Goal: Subscribe to service/newsletter

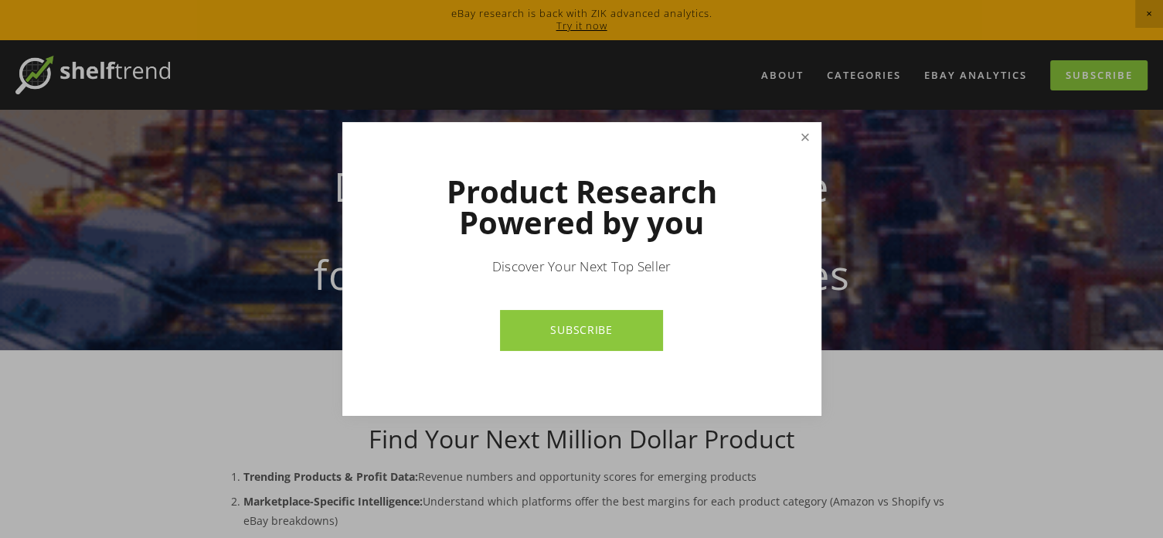
click at [806, 132] on link "Close" at bounding box center [805, 137] width 27 height 27
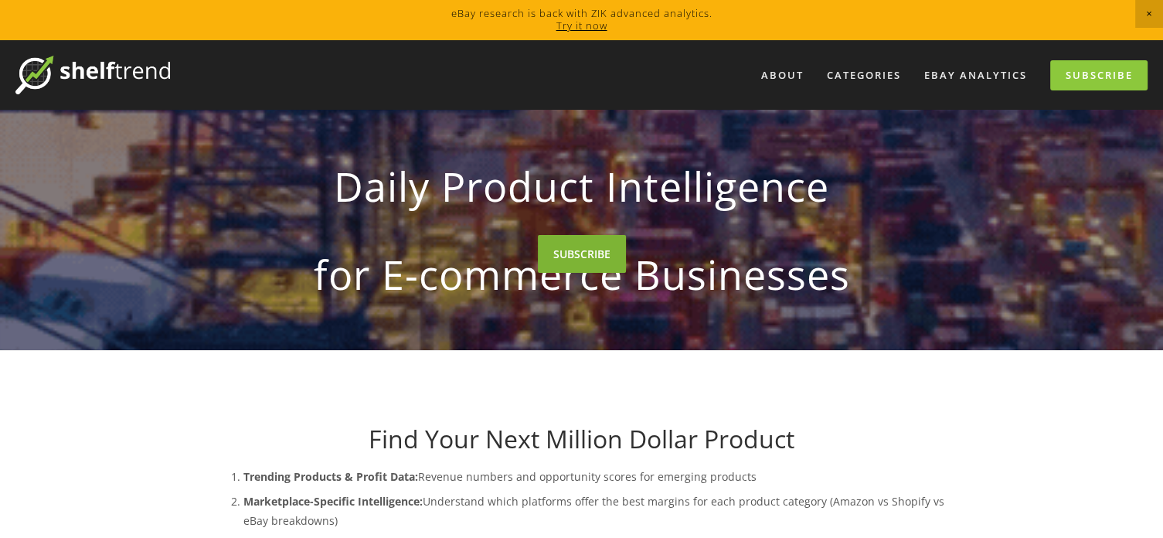
click at [586, 273] on link "SUBSCRIBE" at bounding box center [582, 254] width 88 height 38
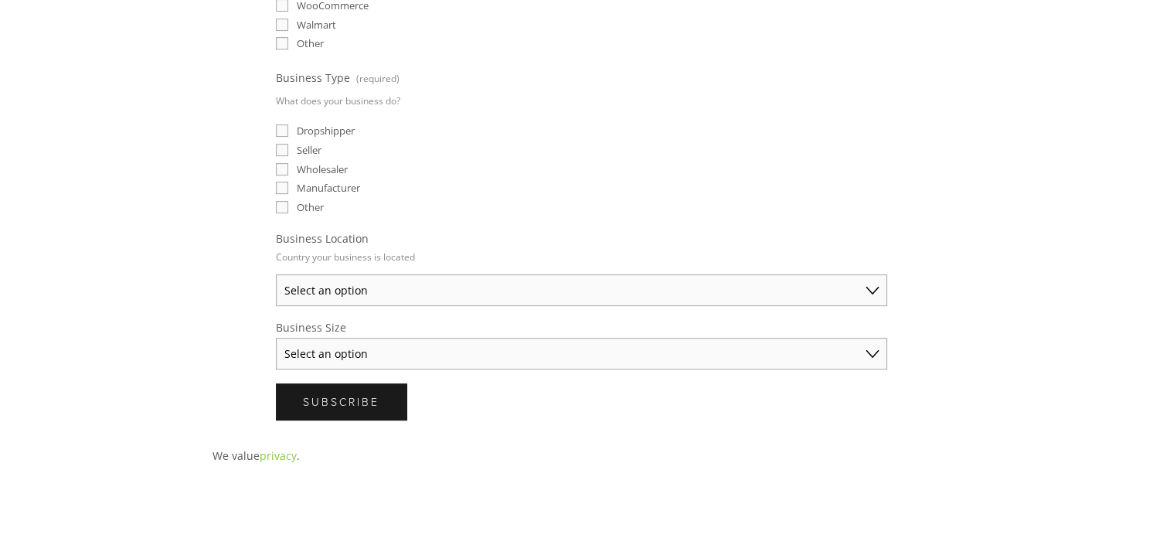
scroll to position [557, 0]
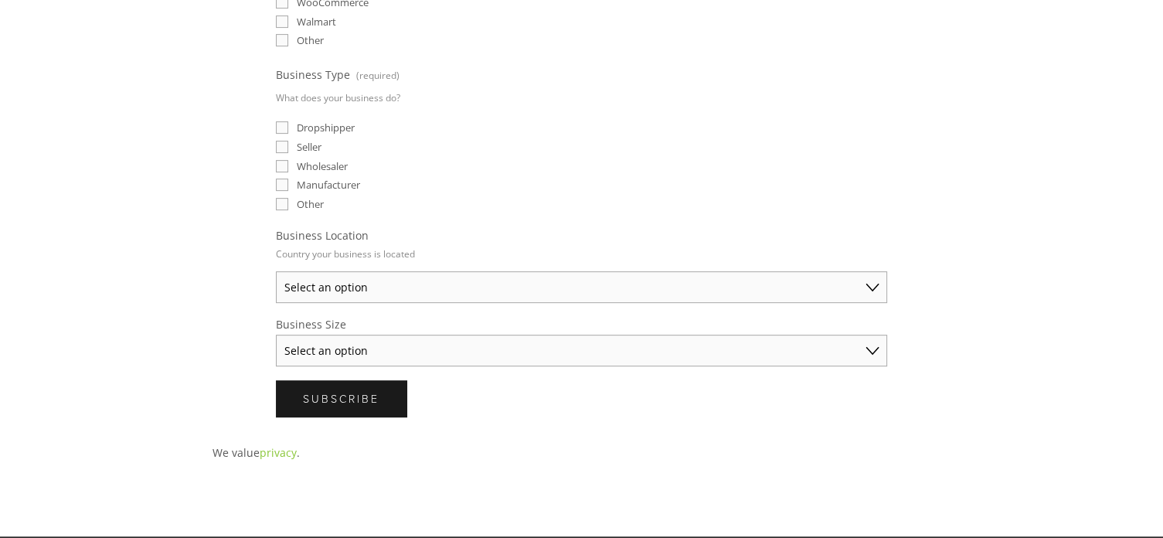
click at [876, 278] on select "Select an option Australia United States United Kingdom China Japan Germany Can…" at bounding box center [581, 287] width 611 height 32
click at [782, 472] on main "Curated product intelligence sent to your inbox 📨 Email (required) What product…" at bounding box center [582, 44] width 788 height 983
click at [846, 274] on select "Select an option Australia United States United Kingdom China Japan Germany Can…" at bounding box center [581, 287] width 611 height 32
select select "Other"
click at [276, 271] on select "Select an option Australia United States United Kingdom China Japan Germany Can…" at bounding box center [581, 287] width 611 height 32
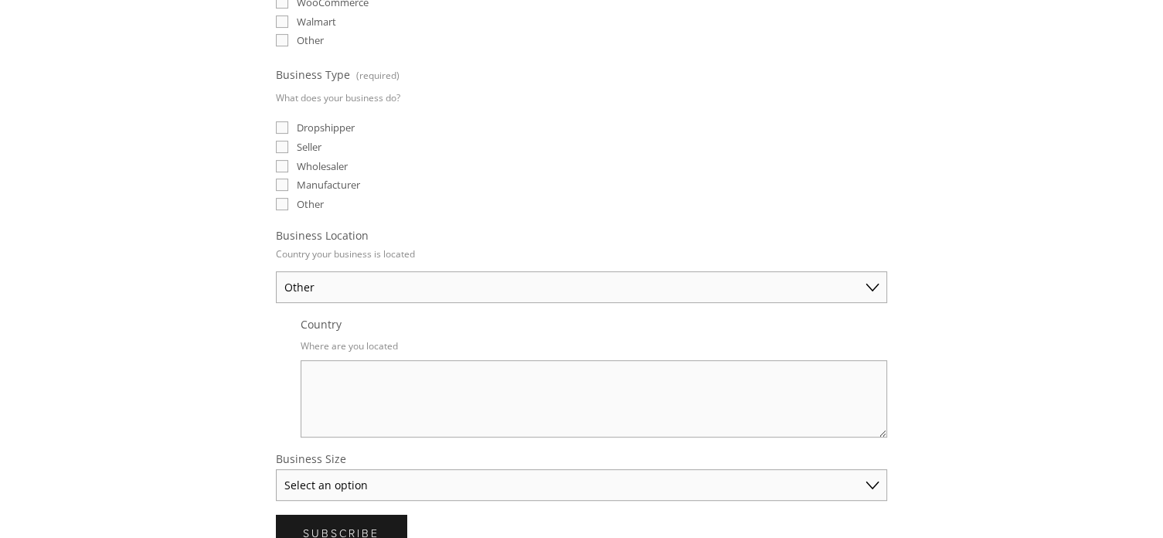
click at [862, 472] on select "Select an option Solo Merchant (under $50K annual sales) Small Business ($50K -…" at bounding box center [581, 485] width 611 height 32
select select "Solo Merchant (under $50K annual sales)"
click at [276, 469] on select "Select an option Solo Merchant (under $50K annual sales) Small Business ($50K -…" at bounding box center [581, 485] width 611 height 32
click at [738, 392] on textarea "Country" at bounding box center [594, 398] width 587 height 77
type textarea "pakistan"
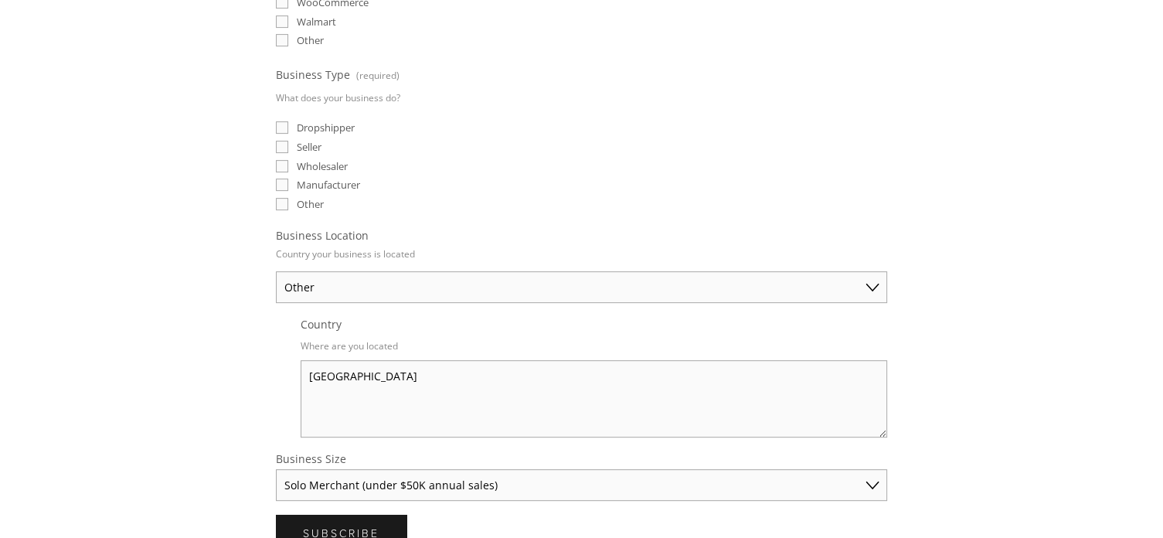
click at [1122, 404] on div "About Categories Auto Parts Electronics Fashion Home & Garden" at bounding box center [581, 208] width 1163 height 1449
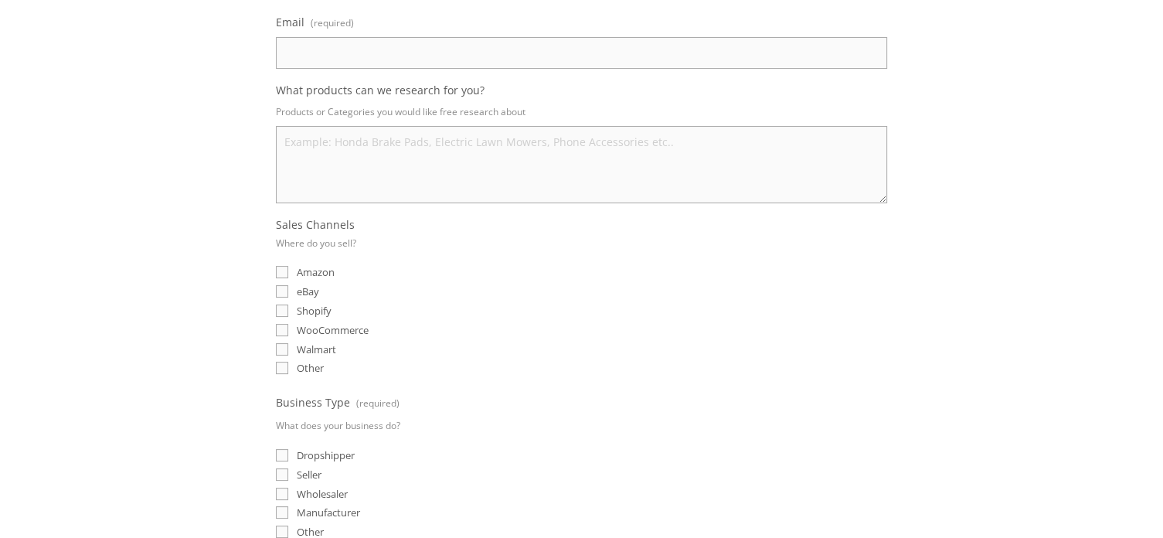
scroll to position [216, 0]
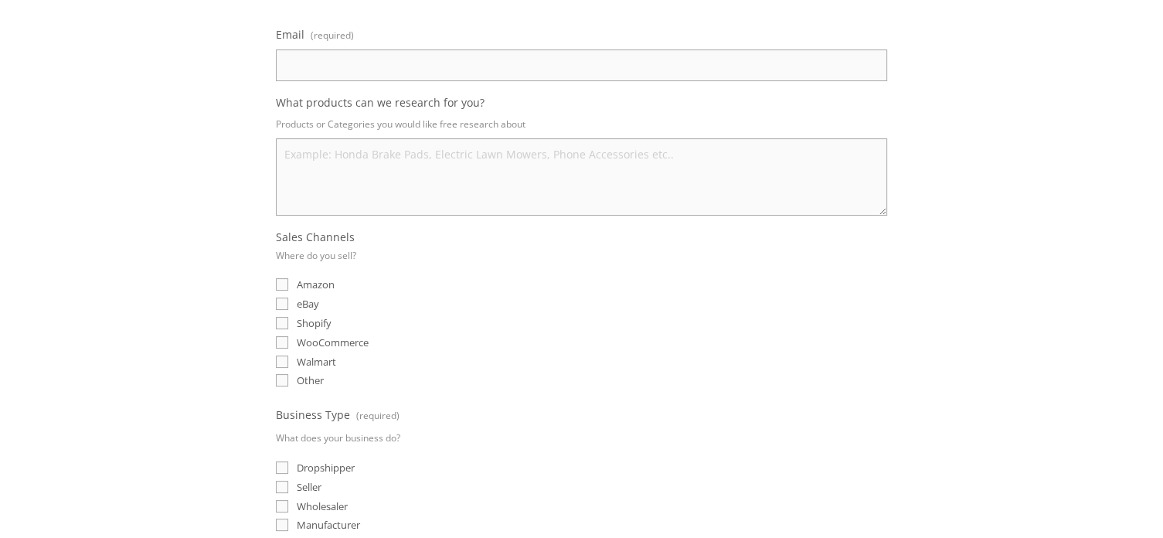
click at [284, 302] on input "eBay" at bounding box center [282, 304] width 12 height 12
checkbox input "true"
click at [288, 481] on input "Seller" at bounding box center [282, 487] width 12 height 12
checkbox input "true"
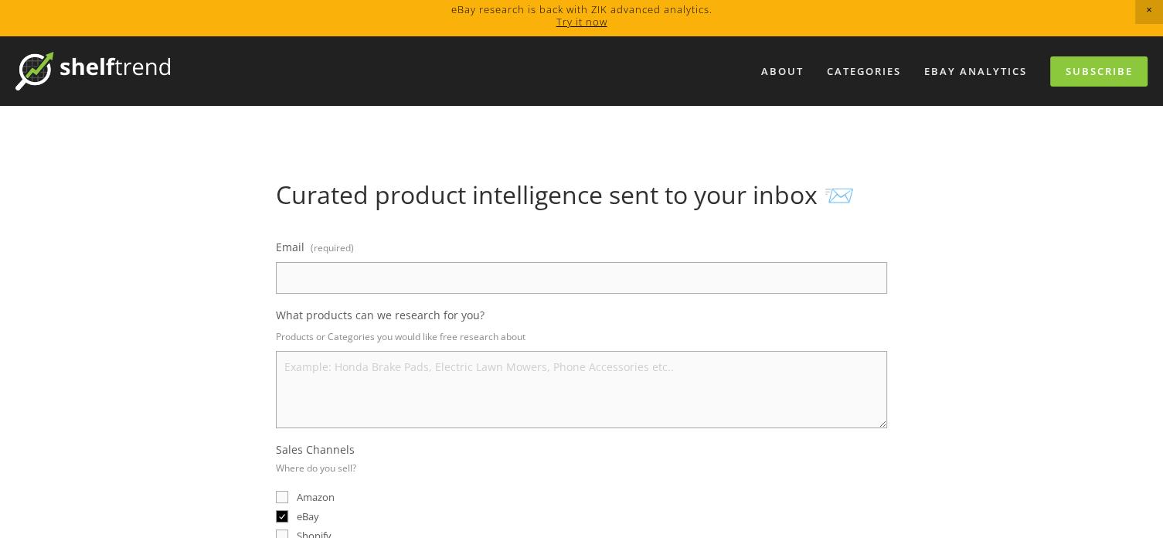
scroll to position [0, 0]
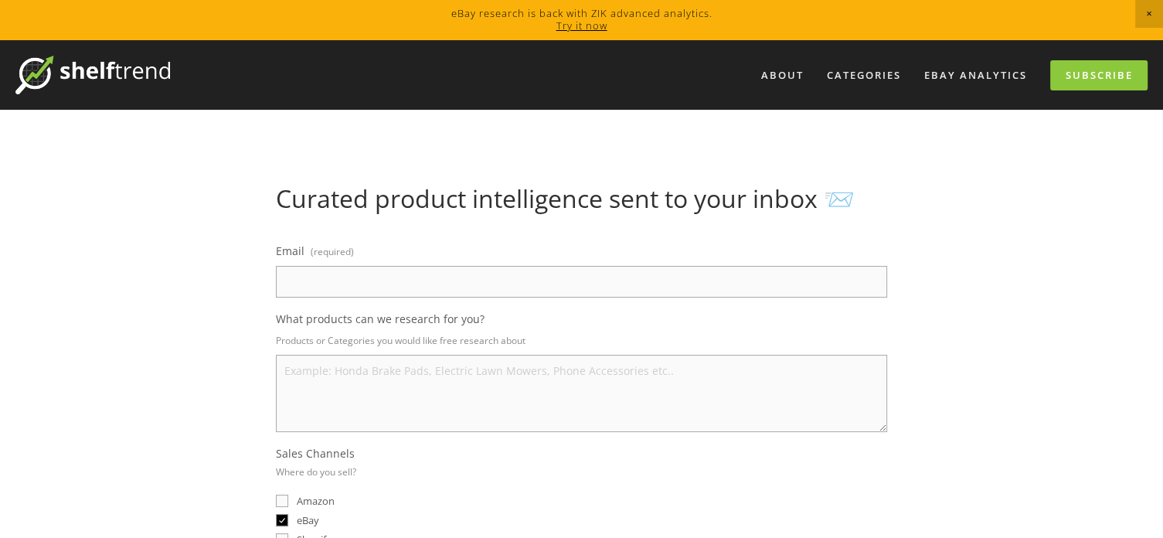
click at [407, 269] on input "Email (required)" at bounding box center [581, 282] width 611 height 32
type input "j"
click at [410, 281] on input "Email (required)" at bounding box center [581, 282] width 611 height 32
click at [578, 279] on input "jaan0826" at bounding box center [581, 282] width 611 height 32
type input "jaan0826217@gmail.com"
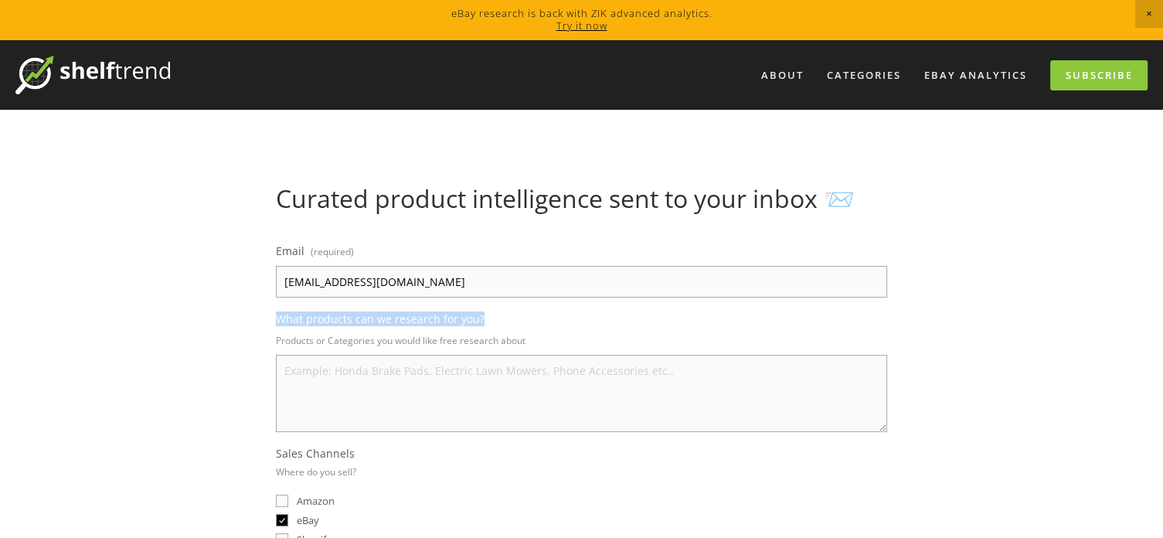
drag, startPoint x: 269, startPoint y: 327, endPoint x: 519, endPoint y: 319, distance: 250.6
click at [527, 330] on p "Products or Categories you would like free research about" at bounding box center [581, 340] width 611 height 22
drag, startPoint x: 277, startPoint y: 314, endPoint x: 543, endPoint y: 341, distance: 268.1
click at [543, 341] on div "What products can we research for you? Products or Categories you would like fr…" at bounding box center [581, 372] width 611 height 121
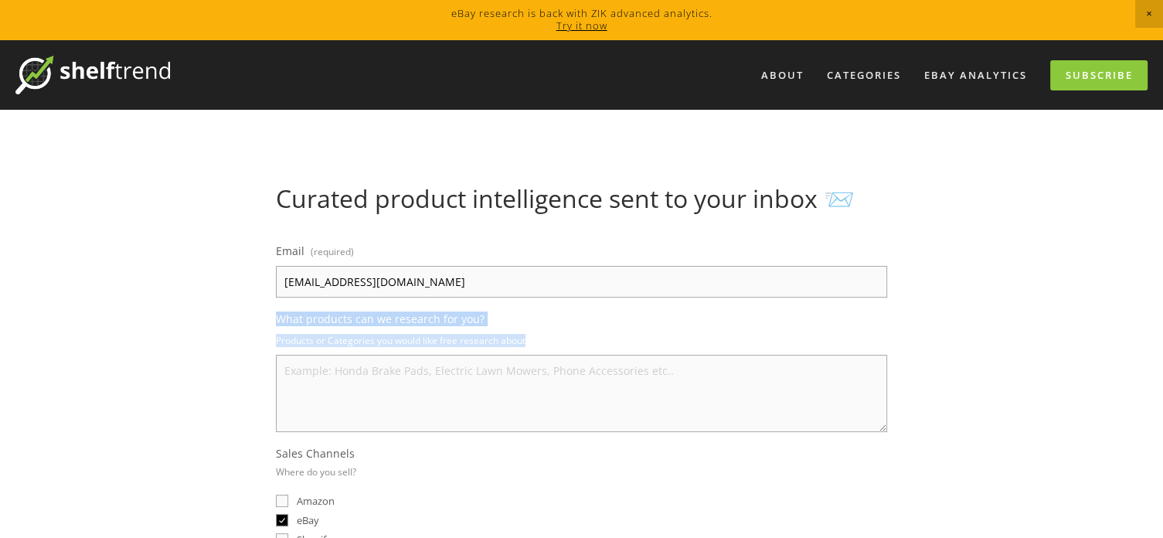
copy div "What products can we research for you? Products or Categories you would like fr…"
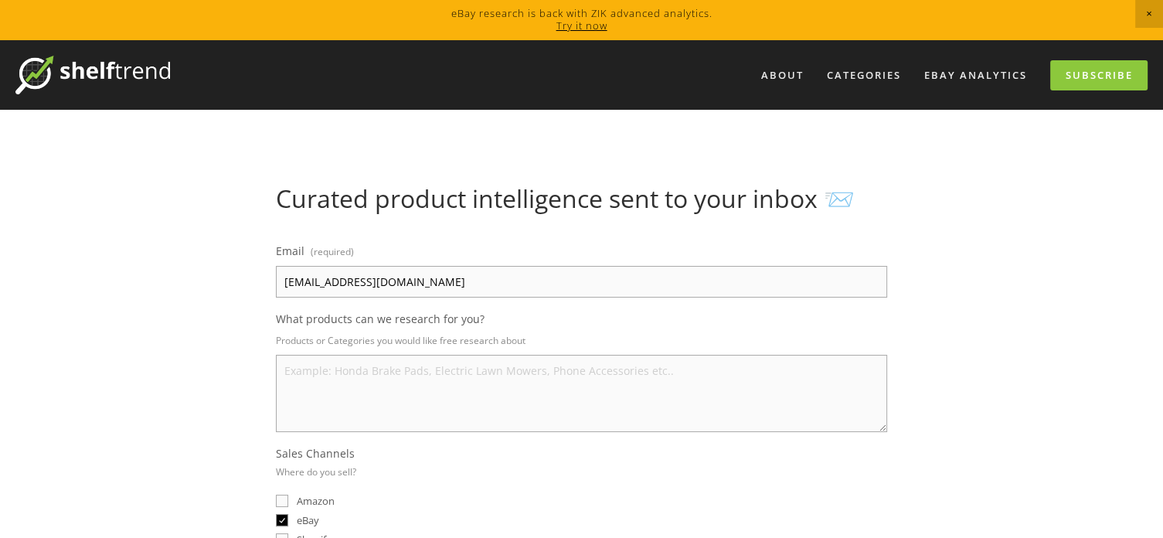
click at [567, 395] on textarea "What products can we research for you?" at bounding box center [581, 393] width 611 height 77
paste textarea "I would like you to research the demand and sales performance of women's blue c…"
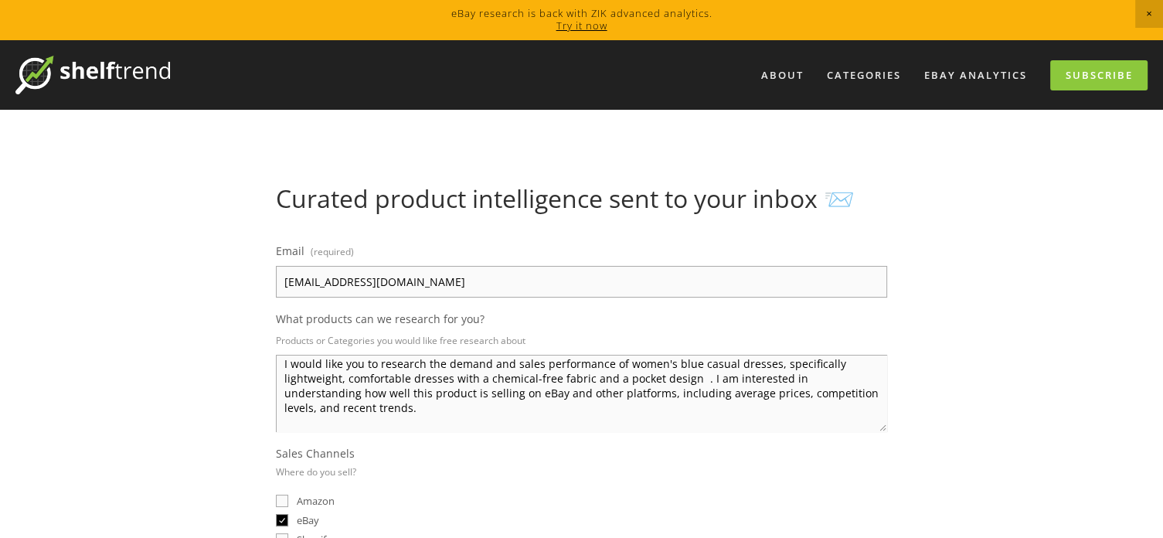
scroll to position [21, 0]
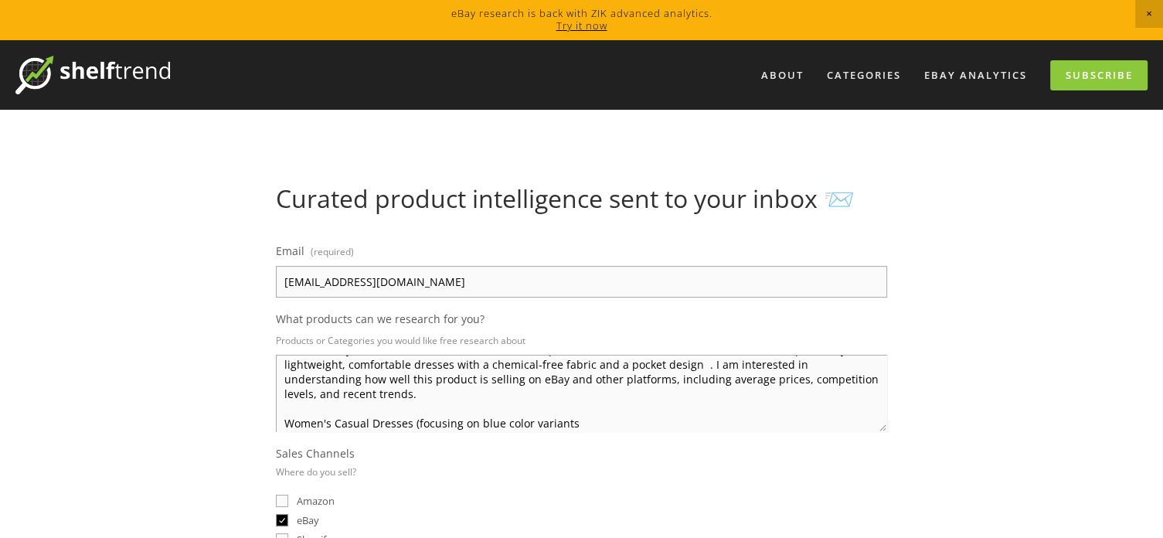
click at [601, 414] on textarea "I would like you to research the demand and sales performance of women's blue c…" at bounding box center [581, 393] width 611 height 77
click at [594, 407] on textarea "I would like you to research the demand and sales performance of women's blue c…" at bounding box center [581, 393] width 611 height 77
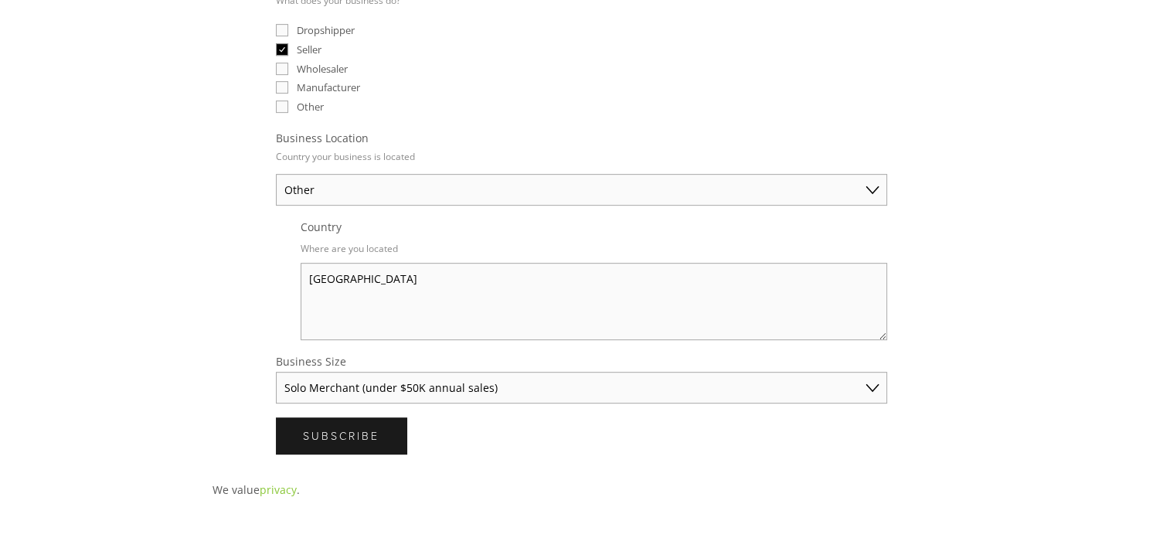
scroll to position [812, 0]
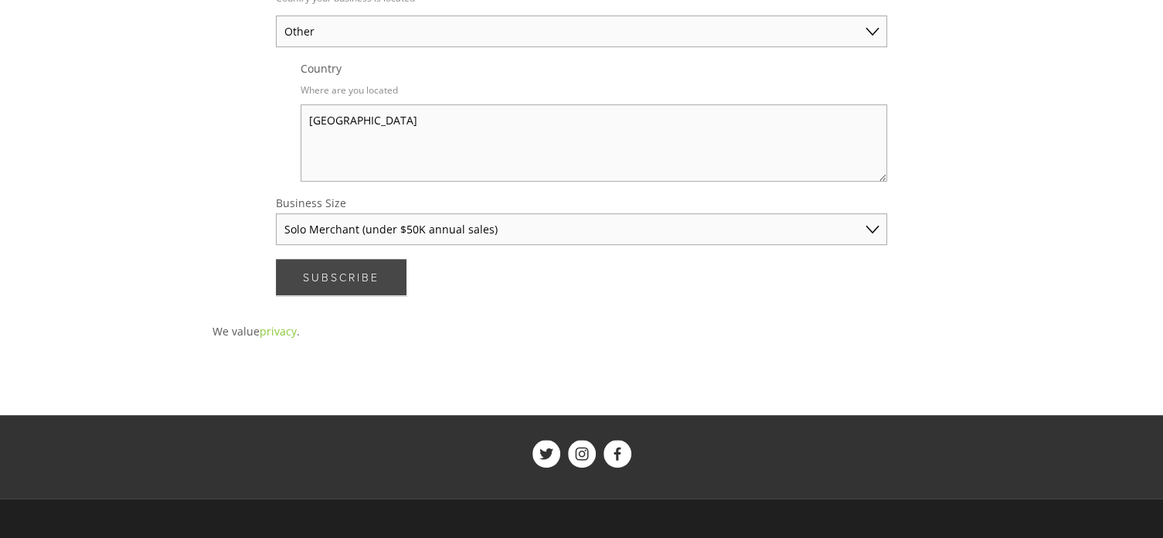
type textarea "I would like you to research the demand and sales performance of women's blue c…"
click at [320, 270] on span "Subscribe" at bounding box center [341, 277] width 77 height 15
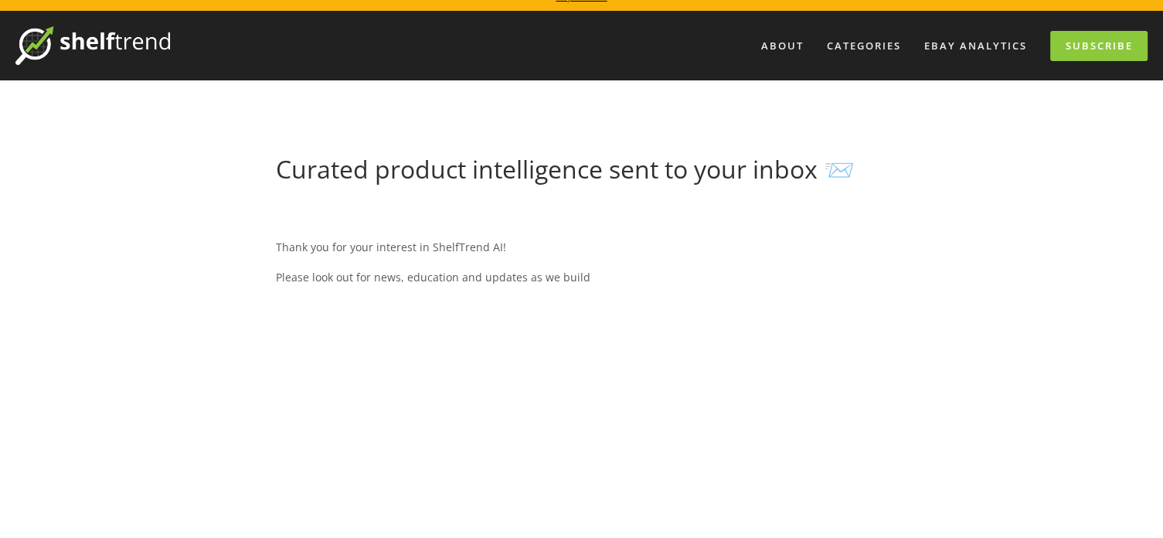
scroll to position [0, 0]
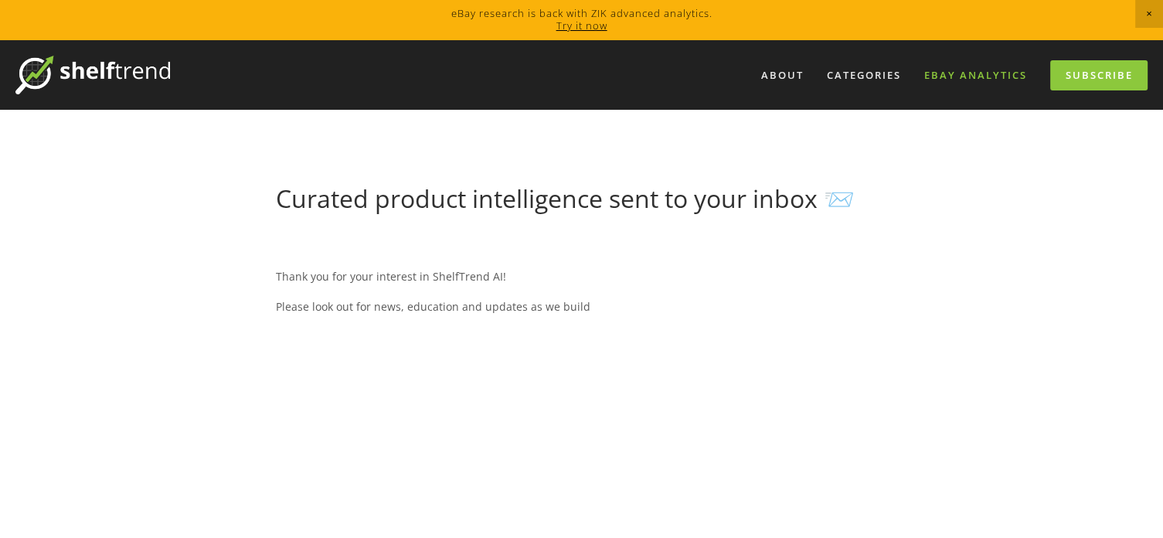
click at [952, 69] on link "eBay Analytics" at bounding box center [975, 76] width 123 height 26
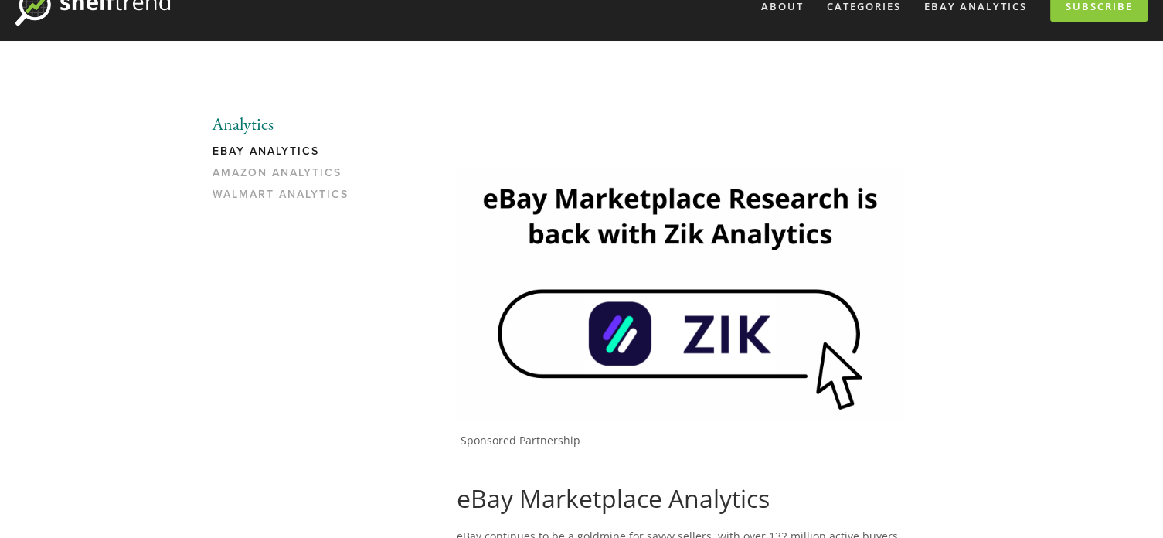
scroll to position [62, 0]
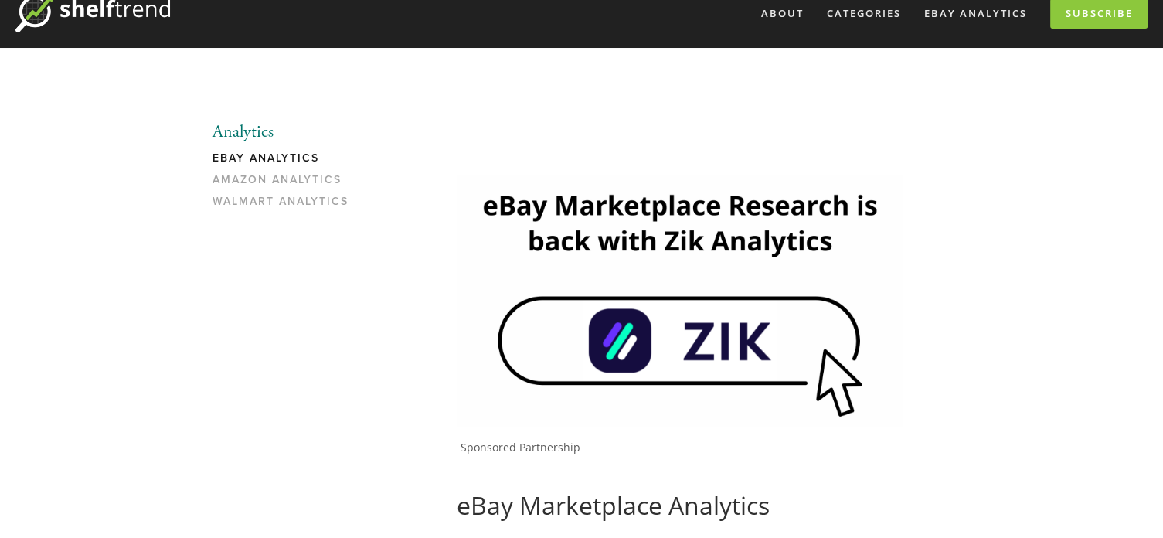
click at [745, 317] on img at bounding box center [680, 300] width 447 height 251
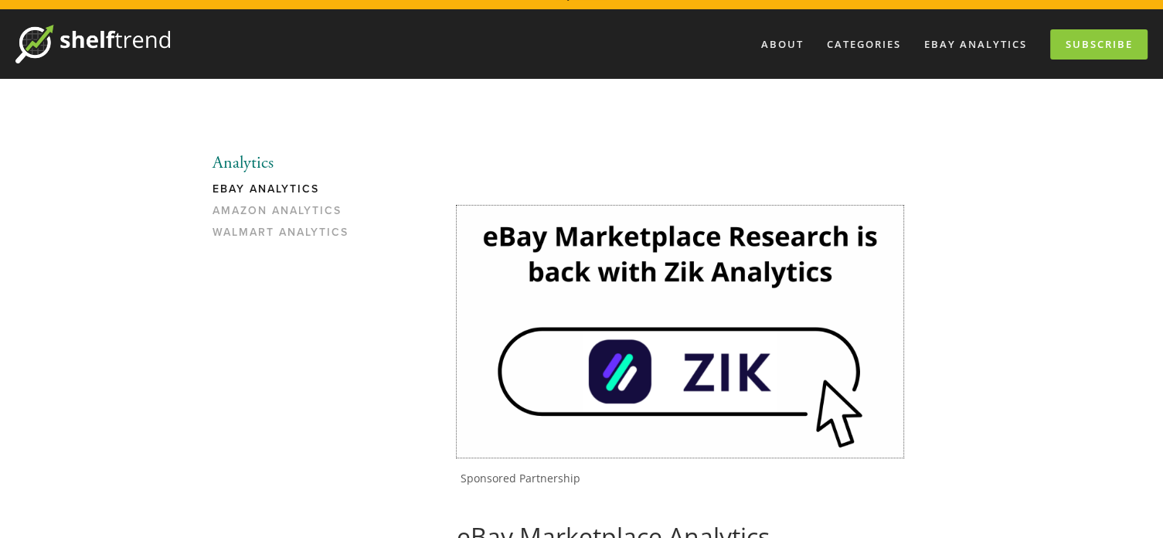
scroll to position [0, 0]
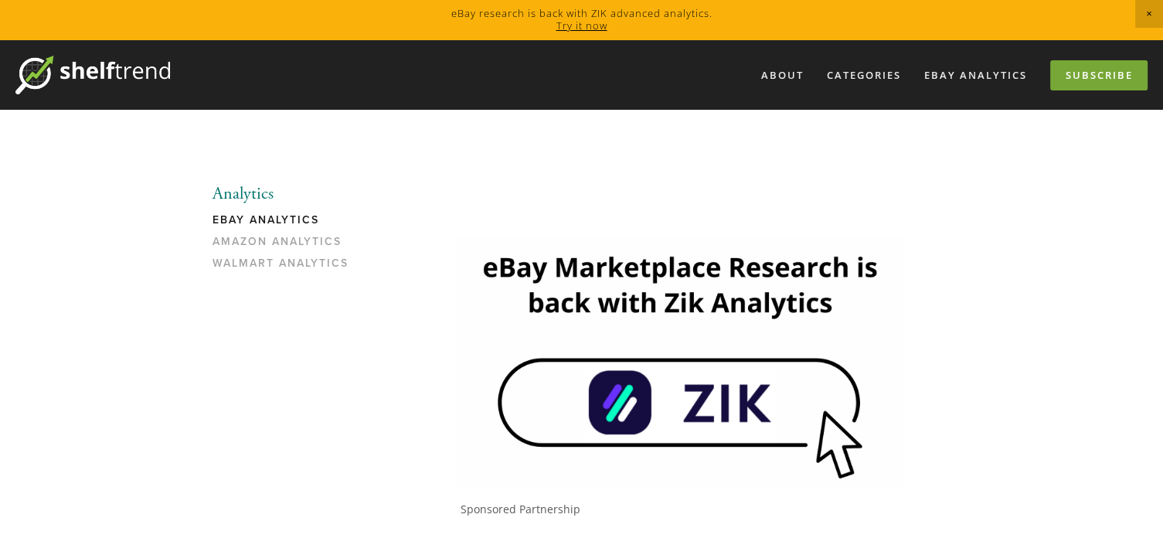
click at [1106, 77] on link "Subscribe" at bounding box center [1099, 75] width 97 height 30
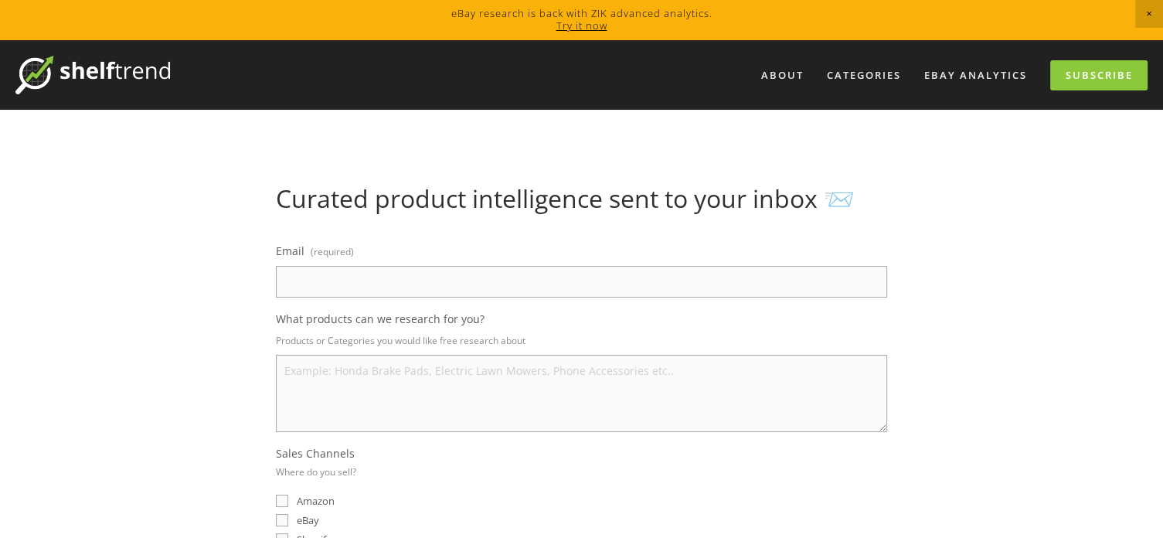
click at [581, 22] on link "Try it now" at bounding box center [582, 26] width 51 height 14
